Goal: Use online tool/utility: Utilize a website feature to perform a specific function

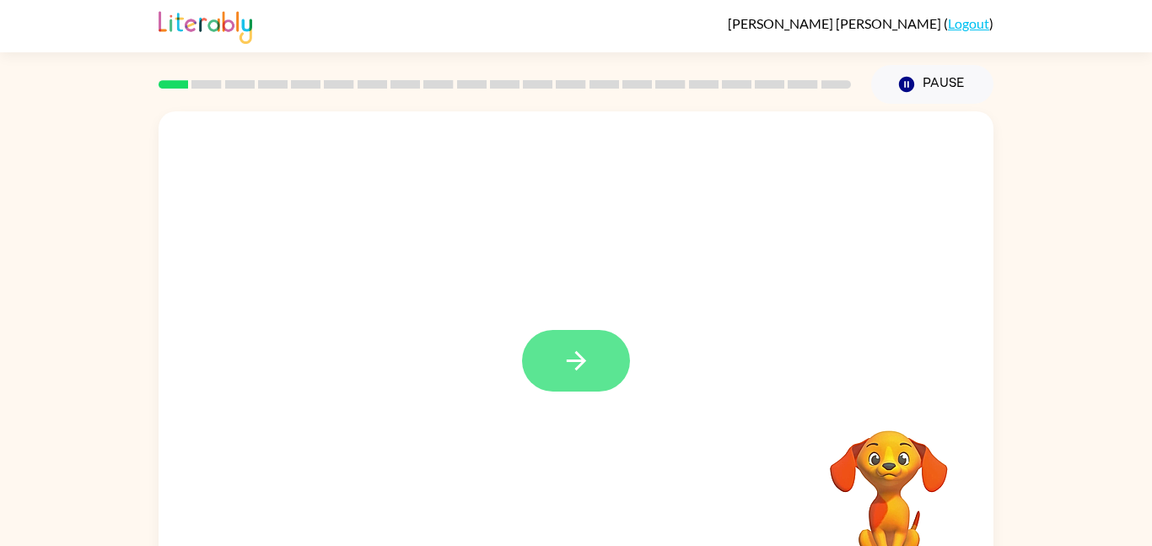
click at [562, 359] on icon "button" at bounding box center [577, 361] width 30 height 30
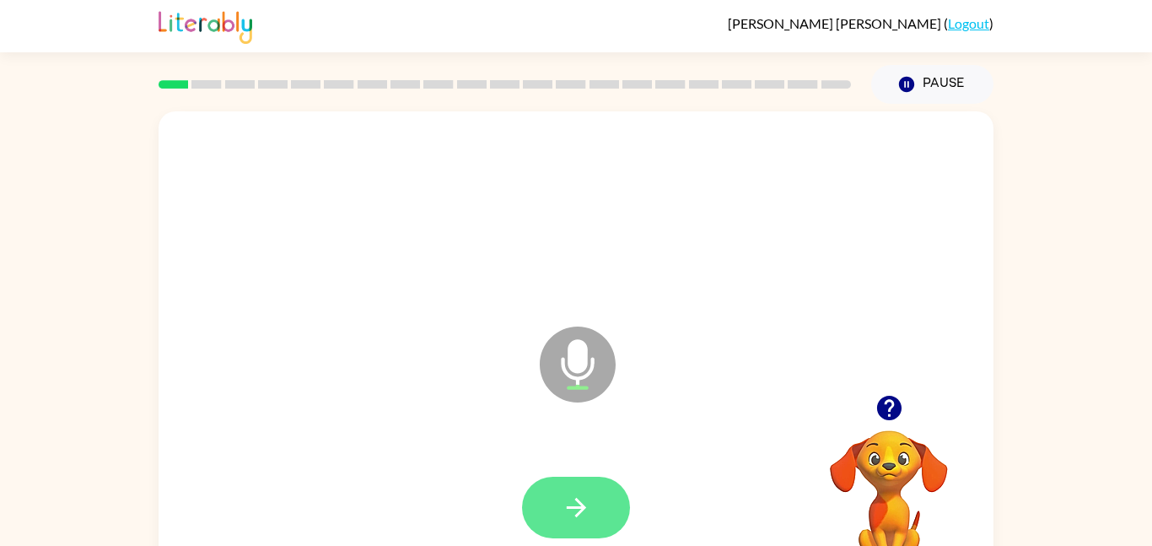
click at [605, 530] on button "button" at bounding box center [576, 507] width 108 height 62
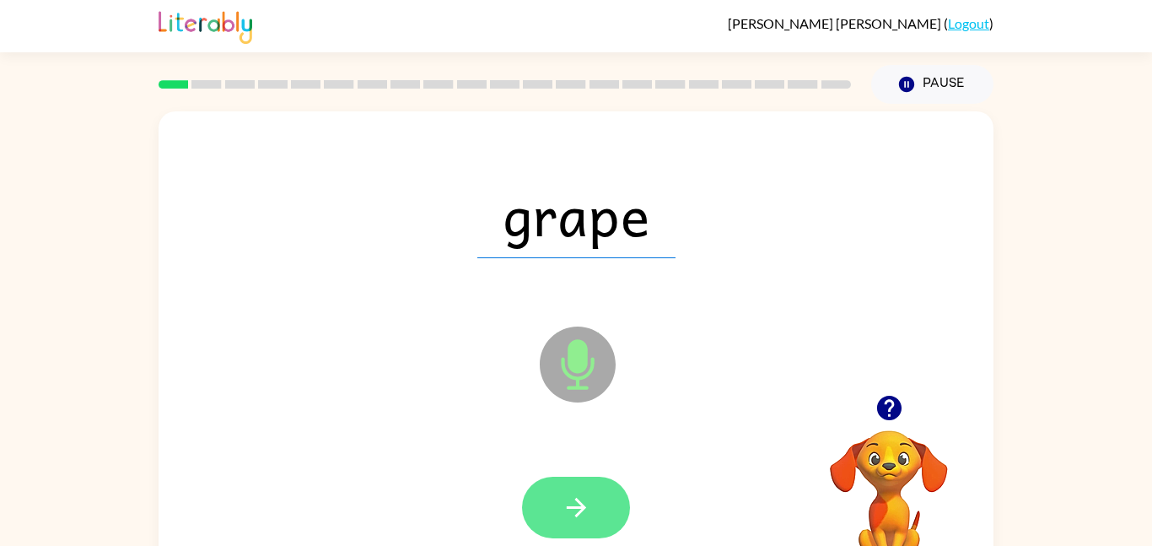
click at [574, 520] on icon "button" at bounding box center [577, 507] width 30 height 30
click at [555, 513] on button "button" at bounding box center [576, 507] width 108 height 62
click at [577, 501] on icon "button" at bounding box center [575, 507] width 19 height 19
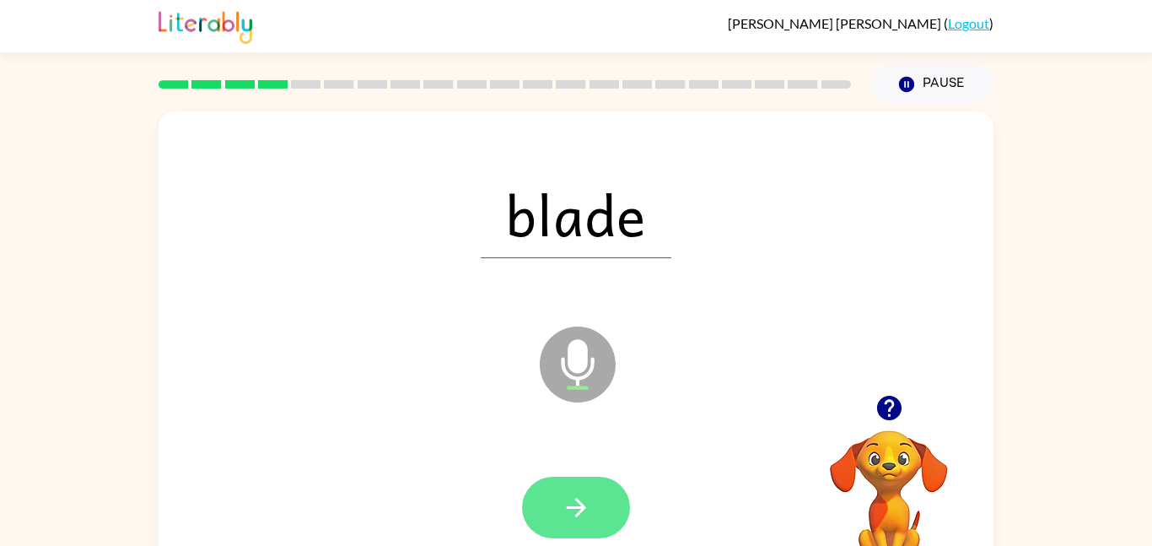
click at [609, 533] on button "button" at bounding box center [576, 507] width 108 height 62
click at [587, 501] on icon "button" at bounding box center [577, 507] width 30 height 30
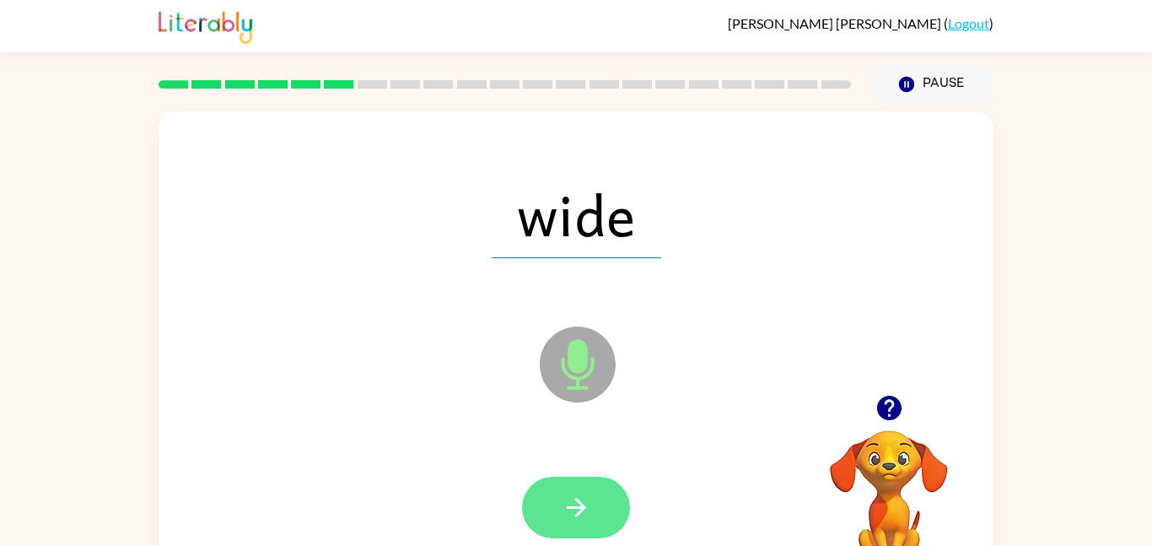
click at [570, 535] on button "button" at bounding box center [576, 507] width 108 height 62
click at [565, 514] on icon "button" at bounding box center [577, 507] width 30 height 30
click at [568, 482] on button "button" at bounding box center [576, 507] width 108 height 62
click at [577, 526] on button "button" at bounding box center [576, 507] width 108 height 62
click at [576, 514] on icon "button" at bounding box center [575, 507] width 19 height 19
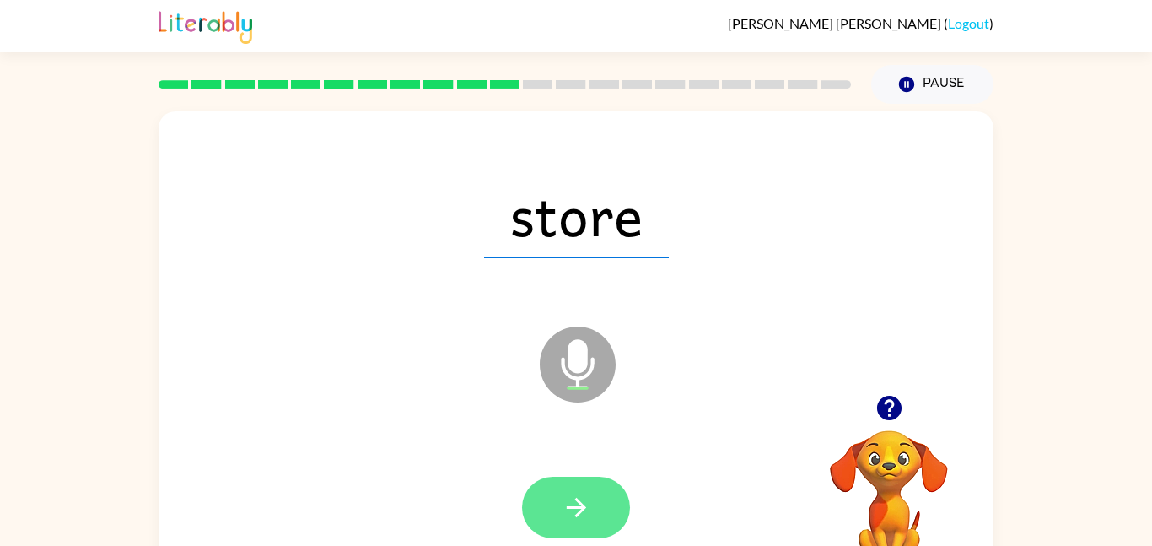
click at [585, 509] on icon "button" at bounding box center [577, 507] width 30 height 30
click at [556, 519] on button "button" at bounding box center [576, 507] width 108 height 62
click at [604, 491] on button "button" at bounding box center [576, 507] width 108 height 62
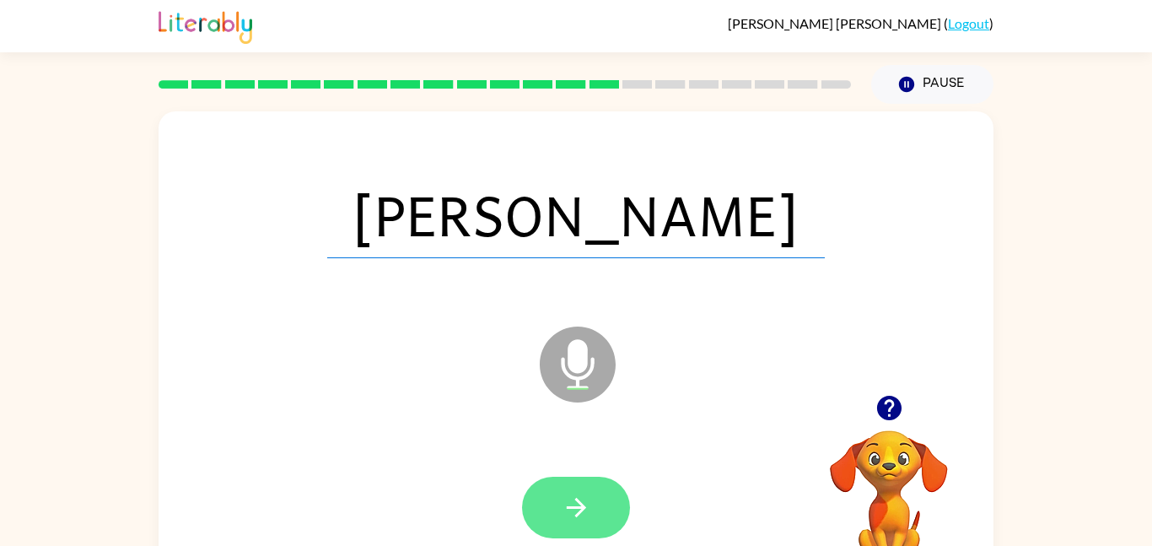
click at [552, 525] on button "button" at bounding box center [576, 507] width 108 height 62
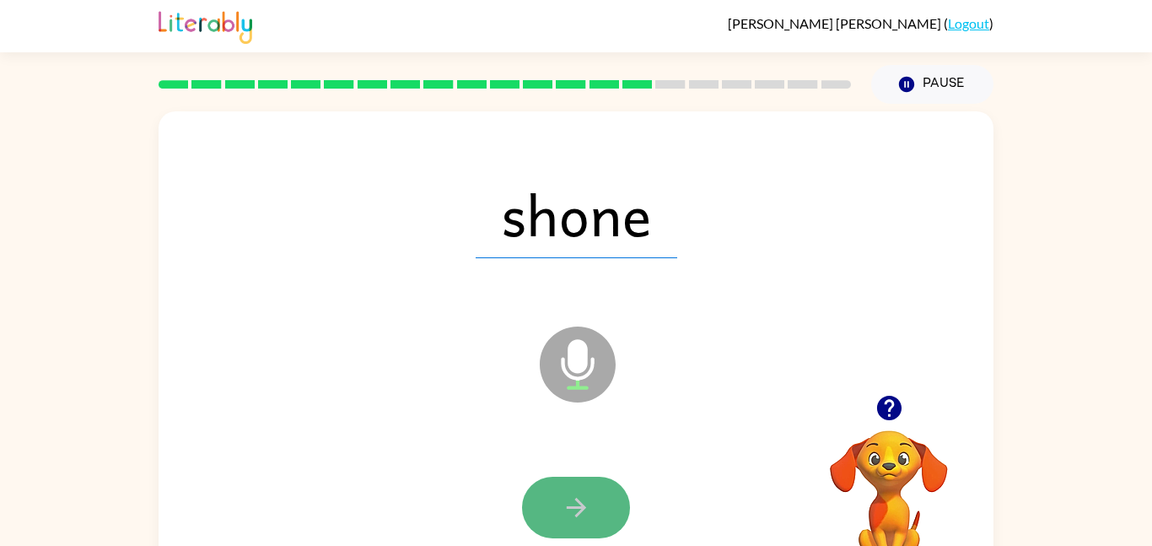
click at [588, 486] on button "button" at bounding box center [576, 507] width 108 height 62
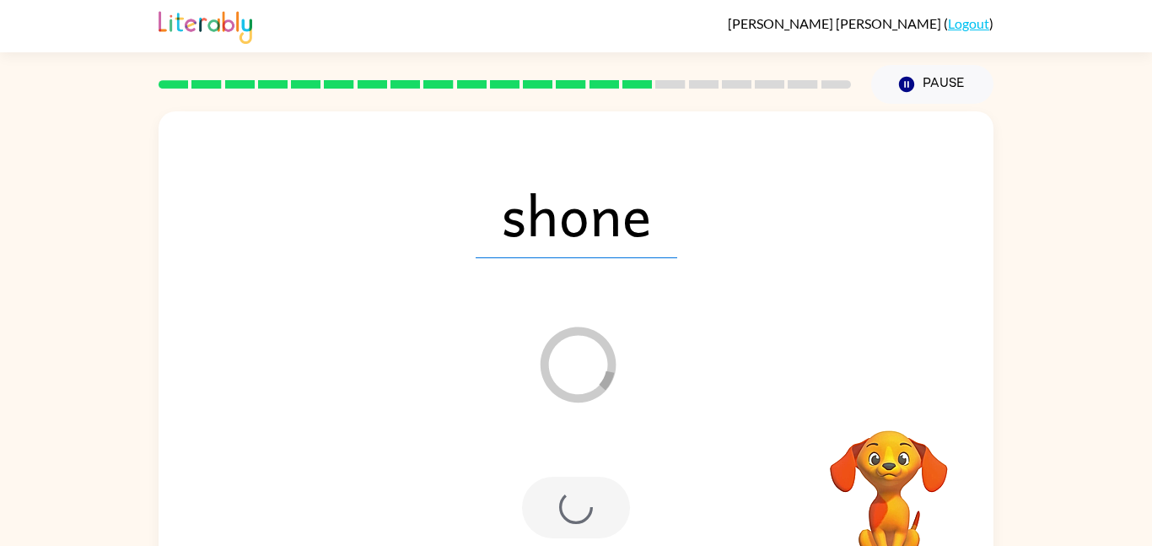
click at [559, 495] on div at bounding box center [576, 507] width 108 height 62
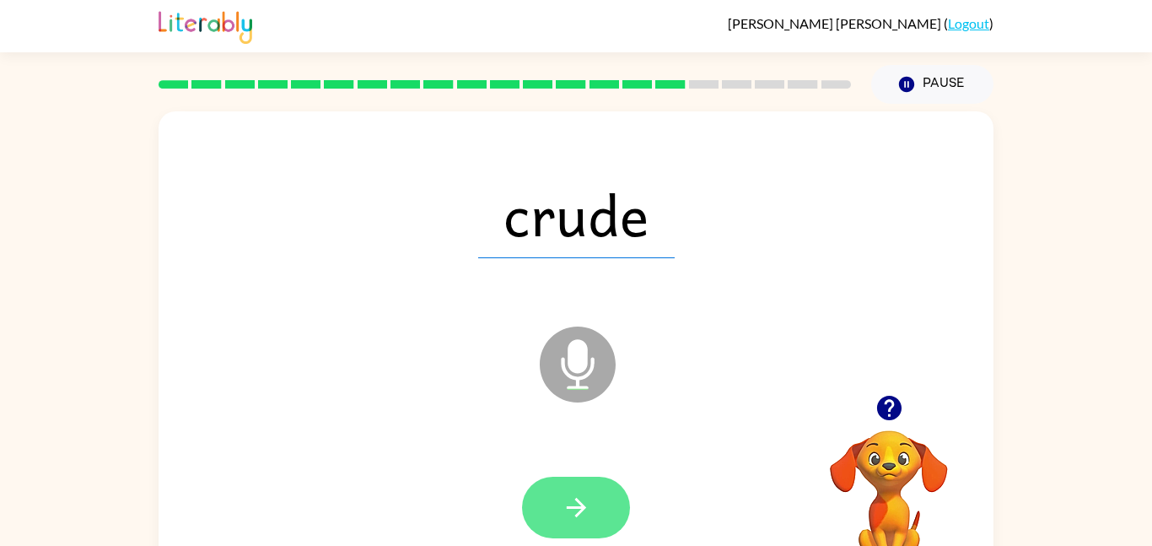
click at [542, 528] on button "button" at bounding box center [576, 507] width 108 height 62
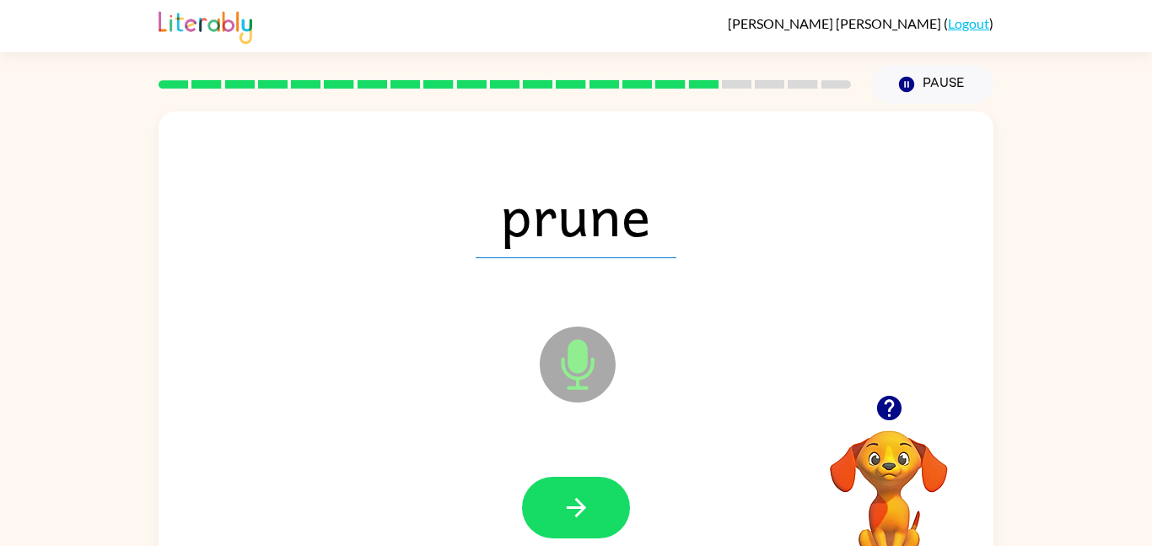
click at [617, 535] on div at bounding box center [576, 507] width 108 height 62
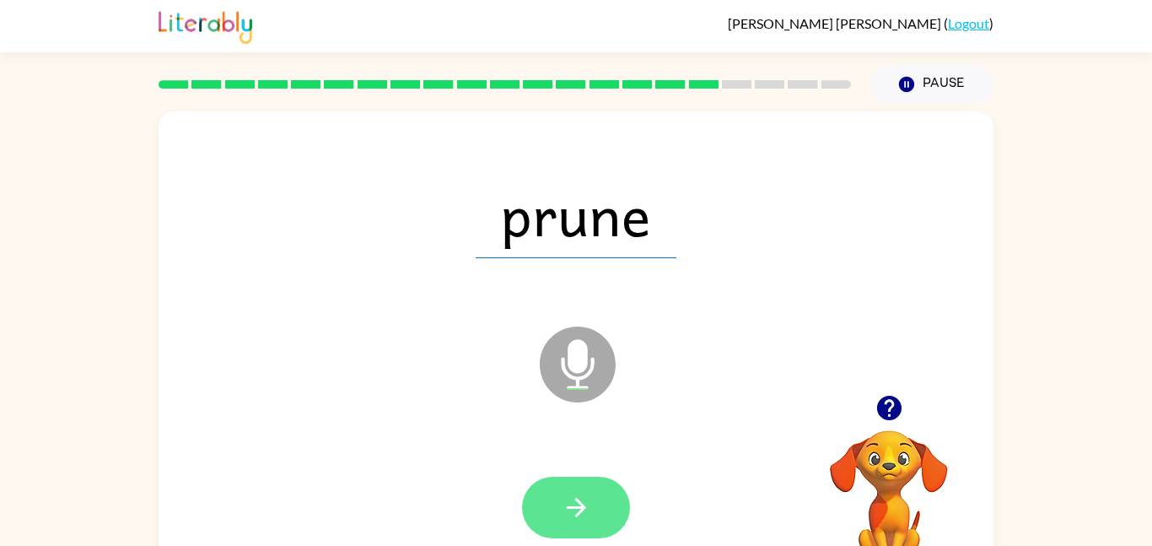
click at [586, 510] on icon "button" at bounding box center [577, 507] width 30 height 30
click at [622, 526] on button "button" at bounding box center [576, 507] width 108 height 62
click at [569, 485] on button "button" at bounding box center [576, 507] width 108 height 62
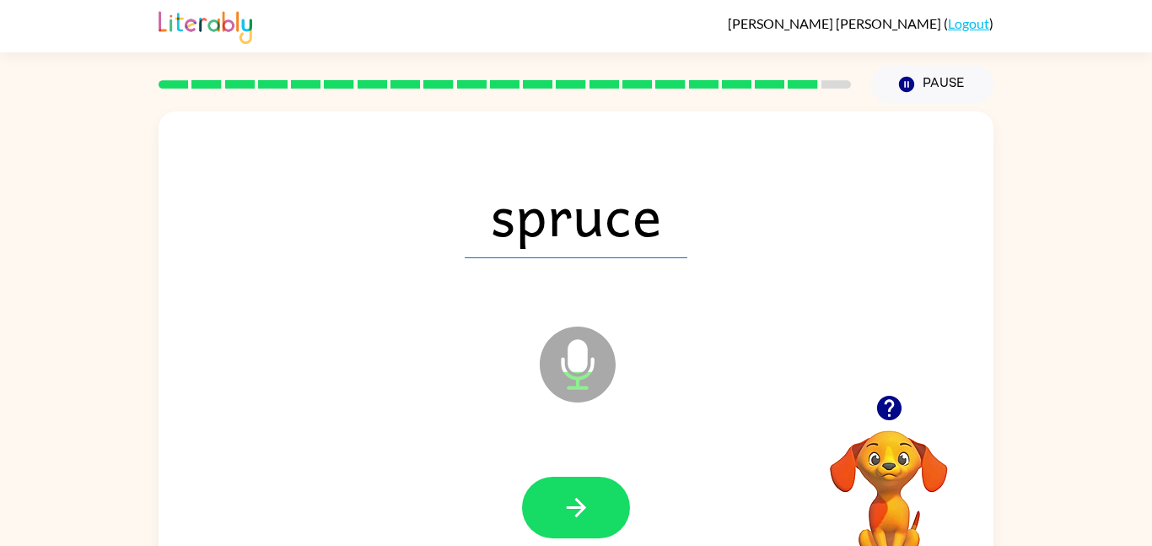
click at [571, 464] on div at bounding box center [575, 508] width 801 height 138
click at [597, 524] on button "button" at bounding box center [576, 507] width 108 height 62
